Goal: Navigation & Orientation: Understand site structure

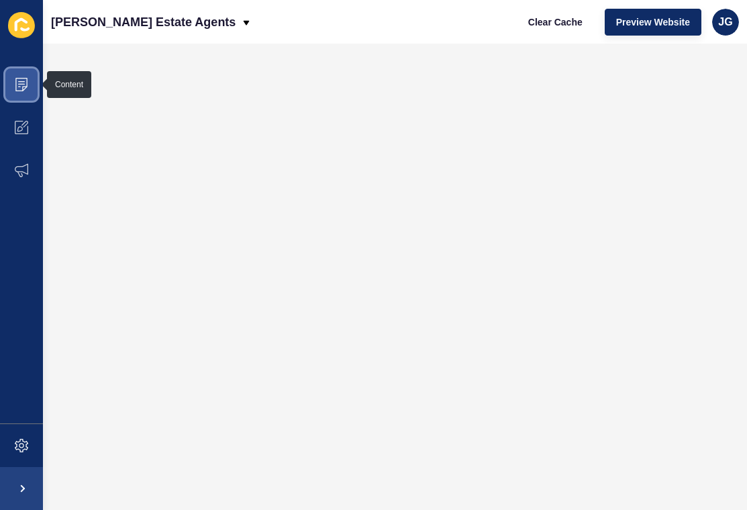
click at [13, 74] on span at bounding box center [21, 84] width 43 height 43
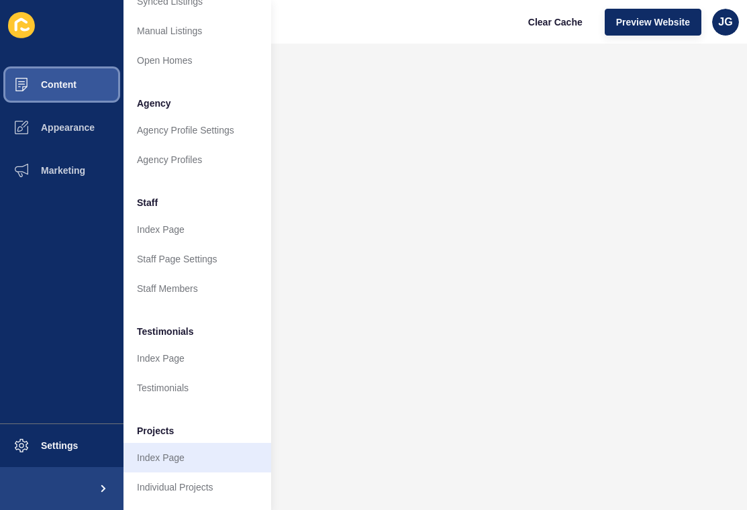
scroll to position [276, 0]
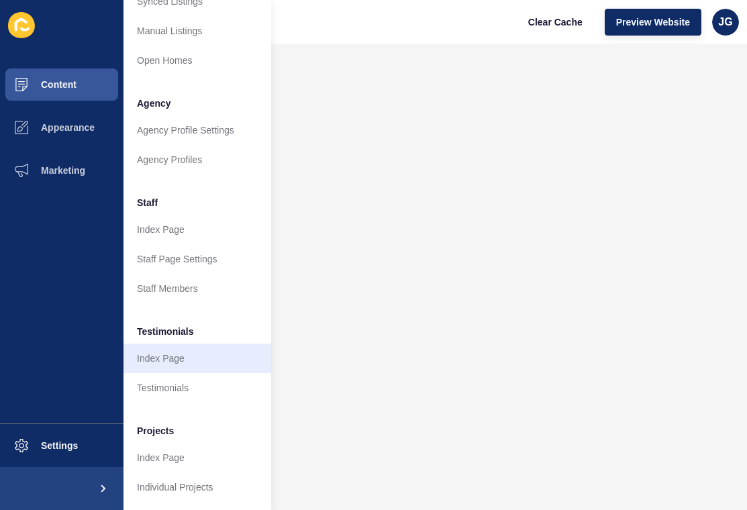
click at [198, 364] on link "Index Page" at bounding box center [197, 359] width 148 height 30
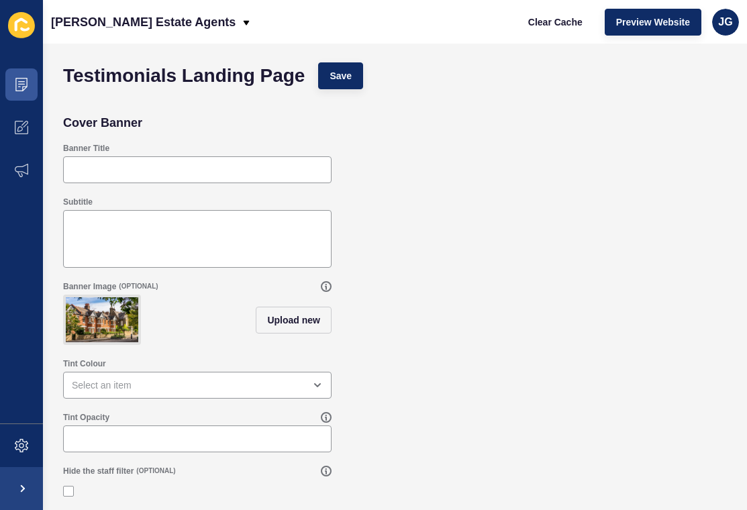
scroll to position [1, 0]
click at [10, 85] on span at bounding box center [21, 84] width 43 height 43
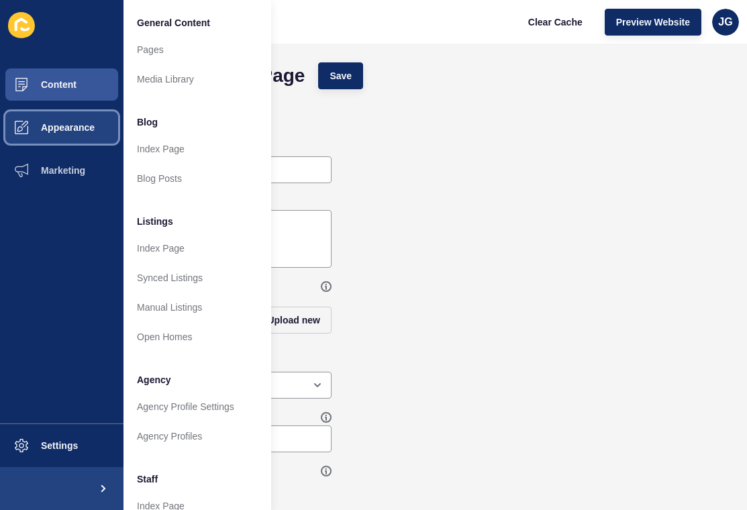
click at [72, 133] on button "Appearance" at bounding box center [61, 127] width 123 height 43
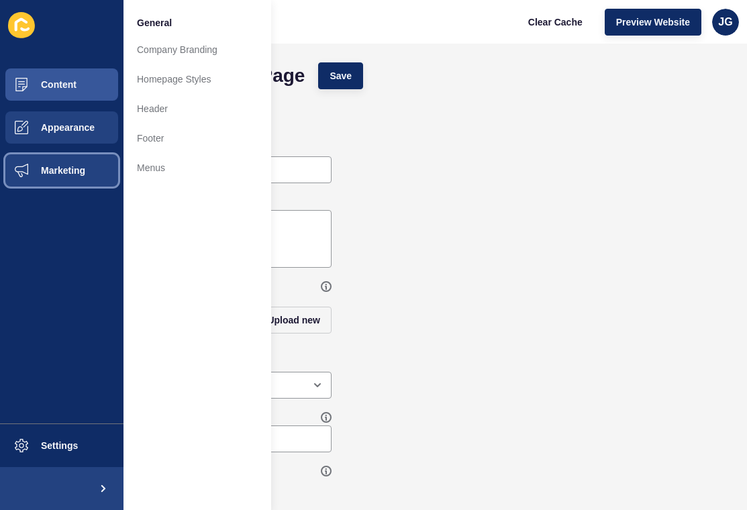
click at [73, 162] on button "Marketing" at bounding box center [61, 170] width 123 height 43
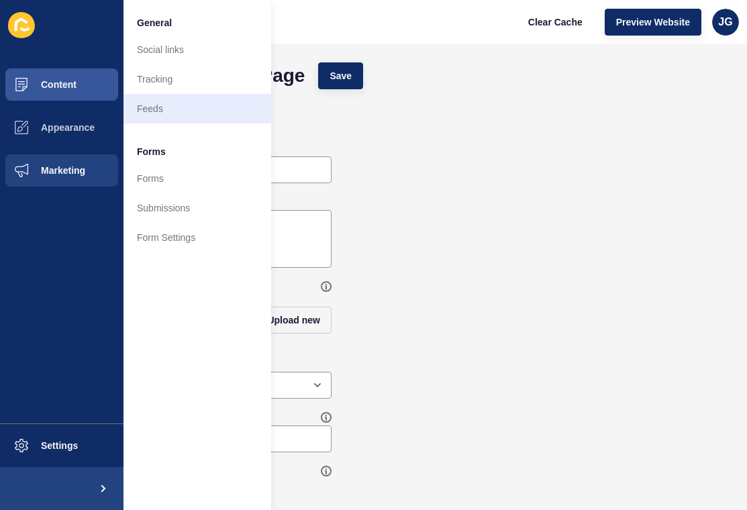
click at [182, 97] on link "Feeds" at bounding box center [197, 109] width 148 height 30
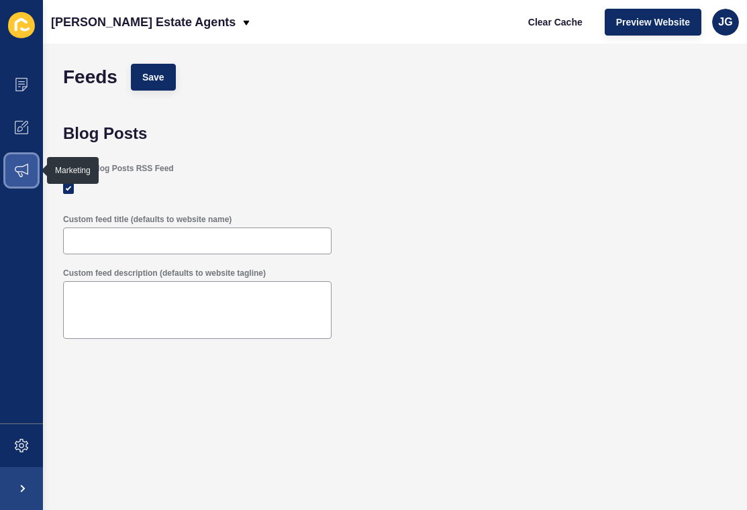
click at [30, 168] on span at bounding box center [21, 170] width 43 height 43
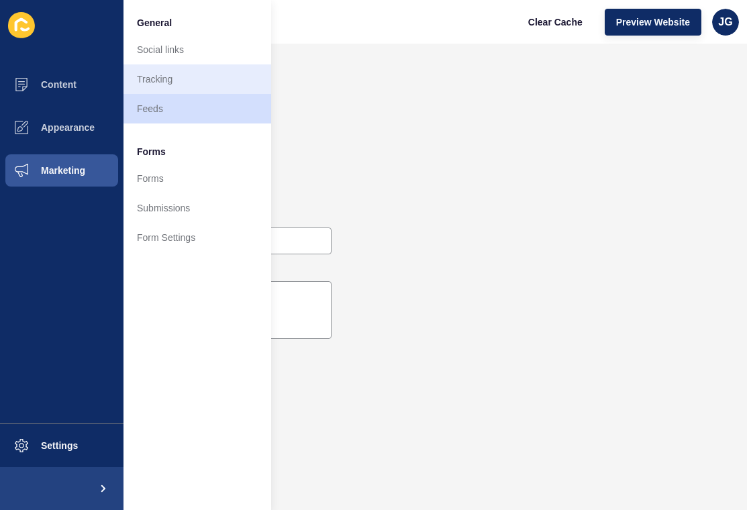
click at [219, 83] on link "Tracking" at bounding box center [197, 79] width 148 height 30
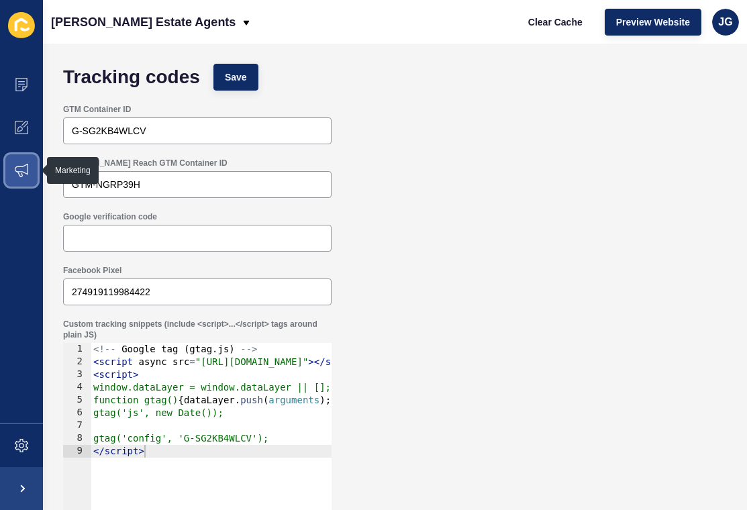
click at [25, 168] on icon at bounding box center [21, 170] width 13 height 13
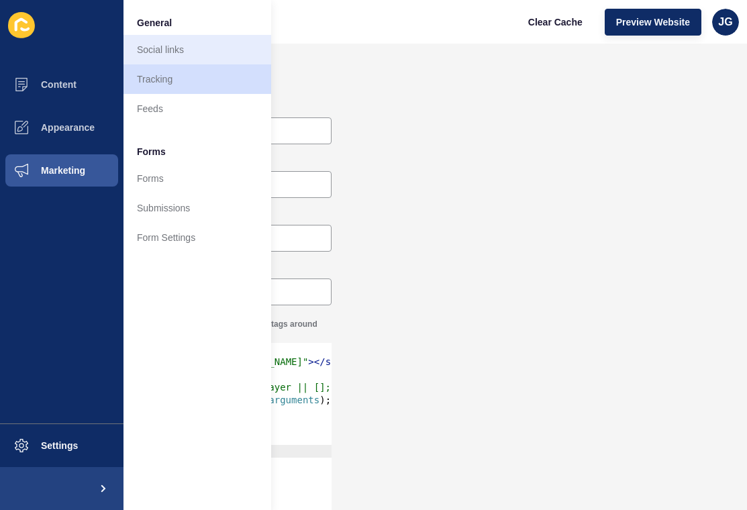
click at [188, 42] on link "Social links" at bounding box center [197, 50] width 148 height 30
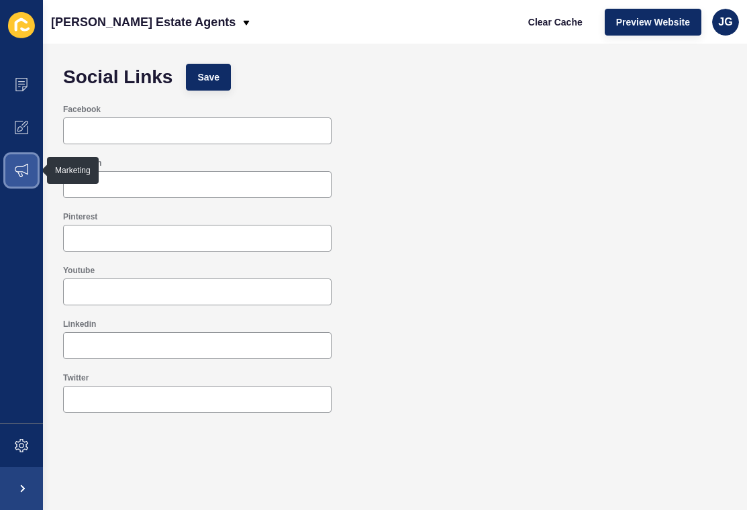
click at [27, 174] on icon at bounding box center [21, 170] width 13 height 13
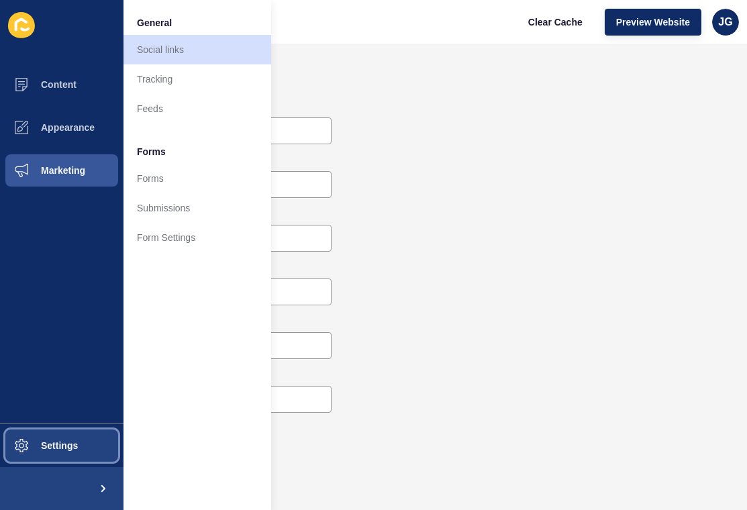
click at [25, 449] on span "Settings" at bounding box center [38, 445] width 80 height 11
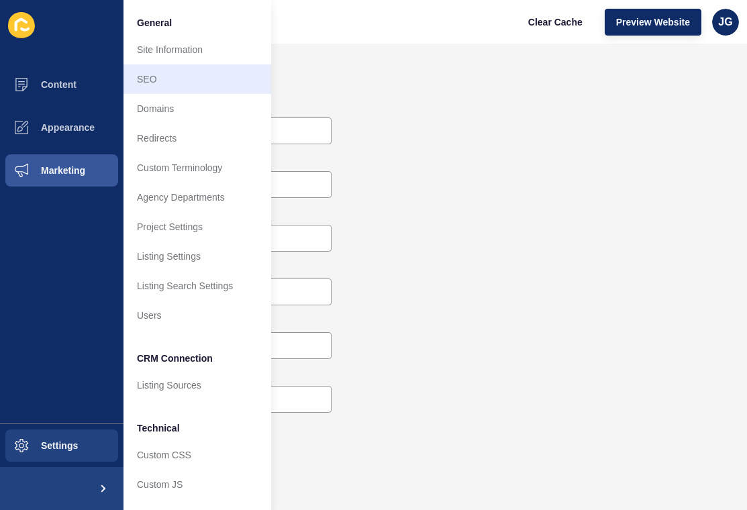
click at [207, 82] on link "SEO" at bounding box center [197, 79] width 148 height 30
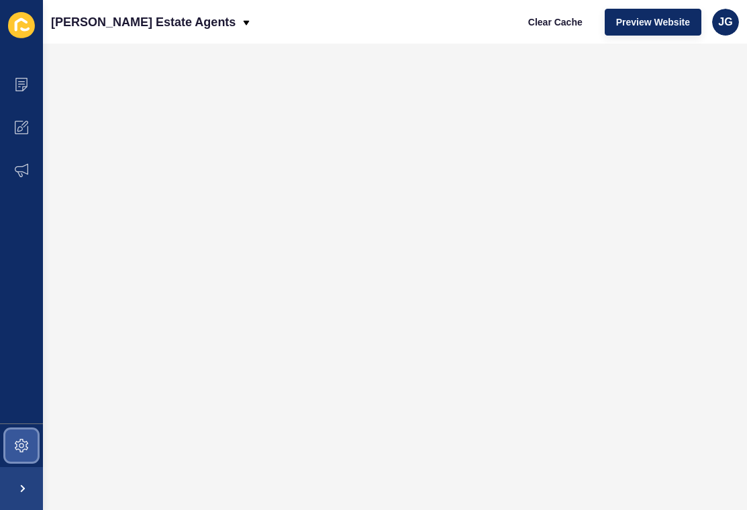
click at [19, 448] on icon at bounding box center [21, 445] width 13 height 13
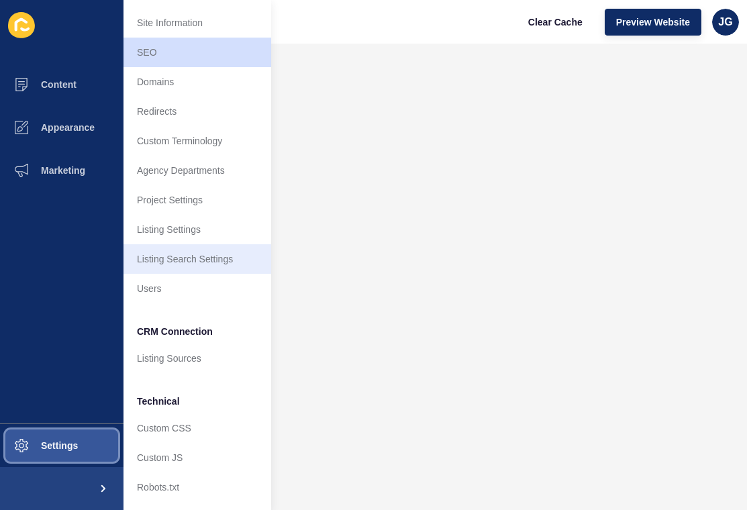
scroll to position [27, 0]
